Goal: Communication & Community: Connect with others

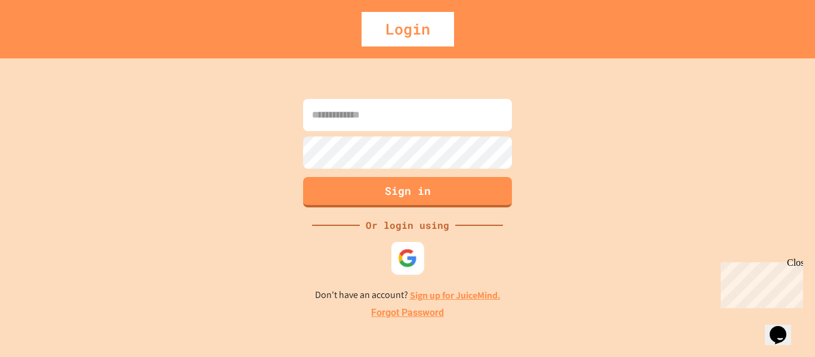
click at [412, 263] on img at bounding box center [408, 258] width 20 height 20
click at [440, 118] on input at bounding box center [407, 115] width 209 height 32
type input "*"
type input "**********"
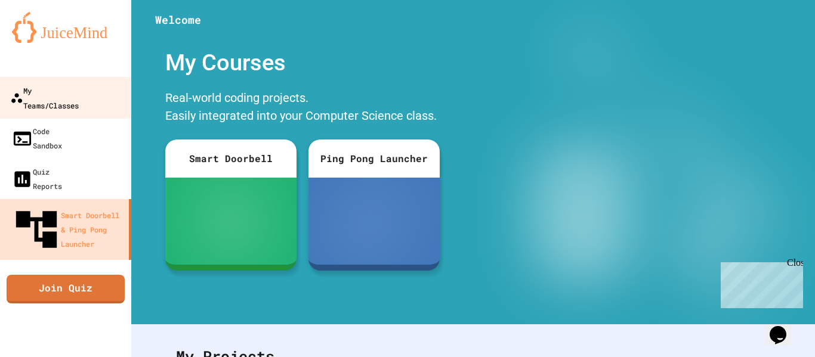
click at [79, 87] on div "My Teams/Classes" at bounding box center [44, 97] width 69 height 29
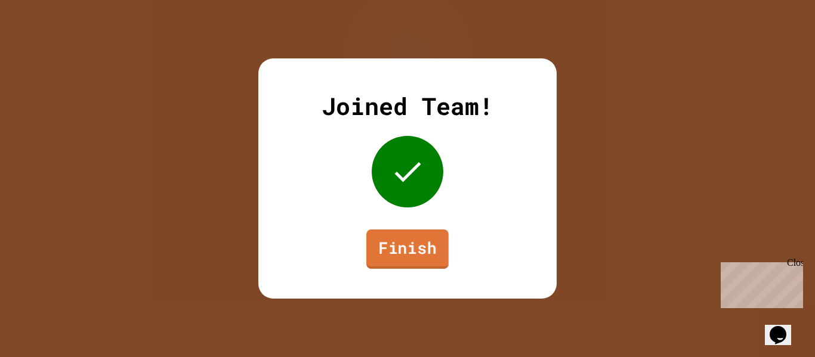
click at [412, 254] on link "Finish" at bounding box center [407, 249] width 82 height 39
